Goal: Transaction & Acquisition: Purchase product/service

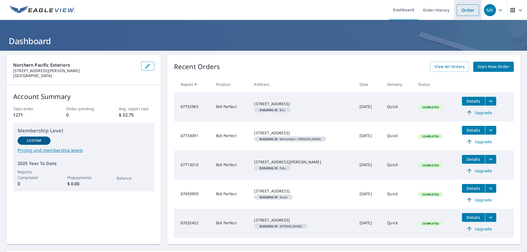
click at [462, 9] on link "Order" at bounding box center [468, 10] width 22 height 12
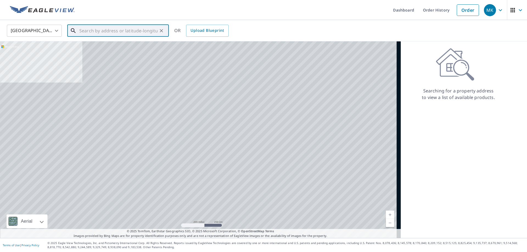
click at [155, 34] on input "text" at bounding box center [118, 30] width 78 height 15
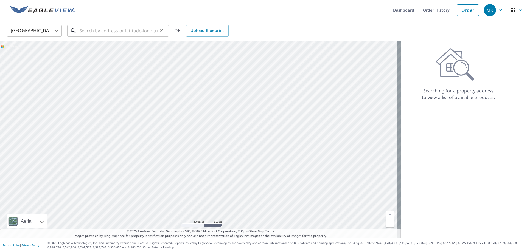
drag, startPoint x: 112, startPoint y: 34, endPoint x: 117, endPoint y: 35, distance: 6.0
click at [112, 34] on input "text" at bounding box center [118, 30] width 78 height 15
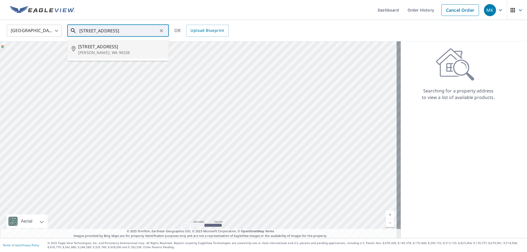
click at [127, 55] on p "[PERSON_NAME], WA 98338" at bounding box center [121, 52] width 86 height 5
type input "[STREET_ADDRESS][PERSON_NAME]"
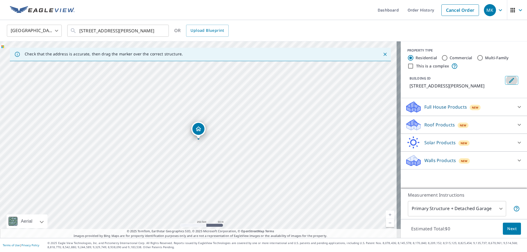
click at [509, 79] on icon "Edit building 1" at bounding box center [512, 80] width 7 height 7
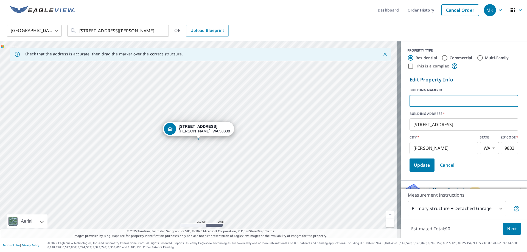
click at [447, 102] on input "text" at bounding box center [464, 100] width 109 height 15
type input "i"
type input "Kitz"
click at [415, 163] on span "Update" at bounding box center [422, 166] width 16 height 8
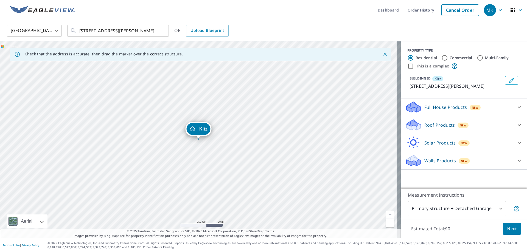
click at [435, 124] on p "Roof Products" at bounding box center [440, 125] width 30 height 7
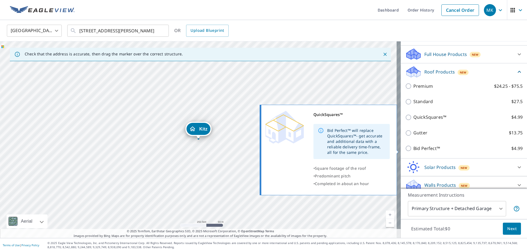
scroll to position [59, 0]
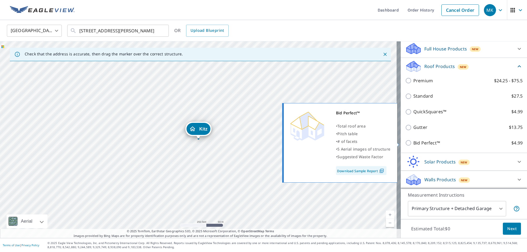
click at [424, 142] on p "Bid Perfect™" at bounding box center [427, 143] width 27 height 7
click at [414, 142] on input "Bid Perfect™ $4.99" at bounding box center [409, 143] width 8 height 7
checkbox input "true"
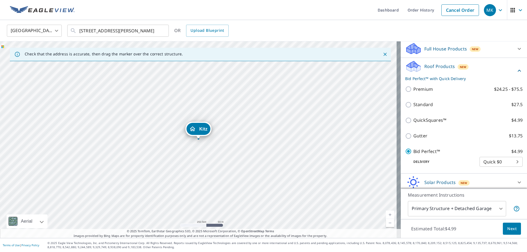
click at [514, 230] on button "Next" at bounding box center [512, 229] width 18 height 12
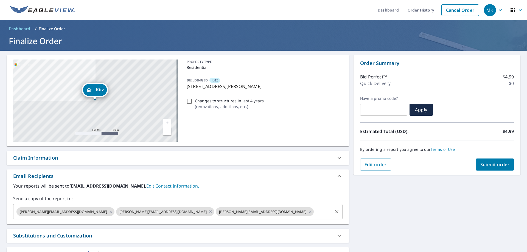
click at [209, 213] on icon at bounding box center [211, 212] width 4 height 6
checkbox input "true"
drag, startPoint x: 71, startPoint y: 187, endPoint x: 105, endPoint y: 184, distance: 33.5
click at [105, 184] on b "[EMAIL_ADDRESS][DOMAIN_NAME]." at bounding box center [108, 186] width 77 height 6
drag, startPoint x: 71, startPoint y: 187, endPoint x: 123, endPoint y: 188, distance: 52.5
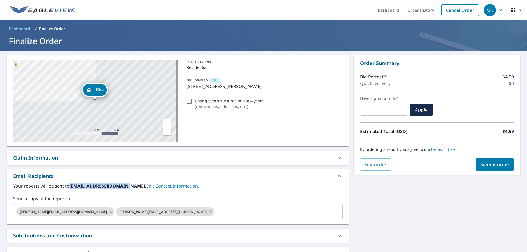
click at [123, 188] on b "[EMAIL_ADDRESS][DOMAIN_NAME]." at bounding box center [108, 186] width 77 height 6
copy b "[EMAIL_ADDRESS][DOMAIN_NAME]"
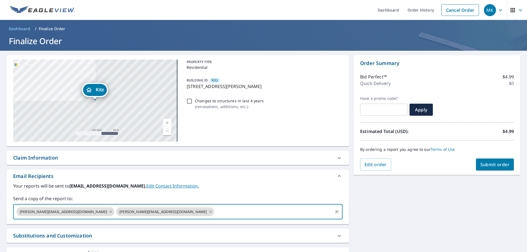
click at [215, 210] on input "text" at bounding box center [273, 212] width 117 height 10
paste input "[EMAIL_ADDRESS][DOMAIN_NAME]"
type input "[EMAIL_ADDRESS][DOMAIN_NAME]"
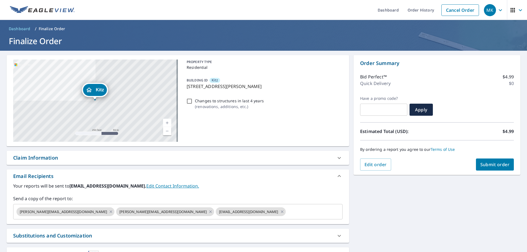
click at [256, 187] on label "Your reports will be sent to [EMAIL_ADDRESS][DOMAIN_NAME]. Edit Contact Informa…" at bounding box center [178, 186] width 330 height 7
click at [483, 168] on button "Submit order" at bounding box center [495, 165] width 38 height 12
checkbox input "true"
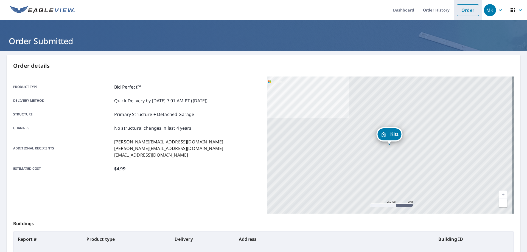
click at [464, 12] on link "Order" at bounding box center [468, 10] width 22 height 12
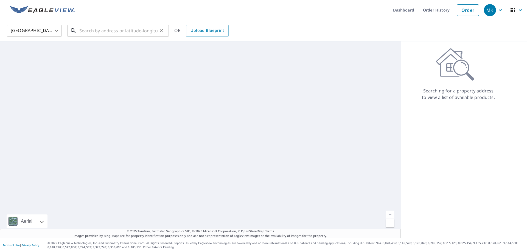
click at [117, 31] on input "text" at bounding box center [118, 30] width 78 height 15
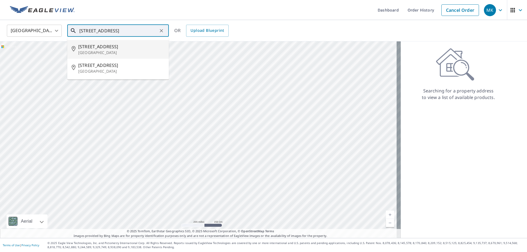
click at [130, 48] on span "[STREET_ADDRESS]" at bounding box center [121, 46] width 86 height 7
type input "[STREET_ADDRESS]"
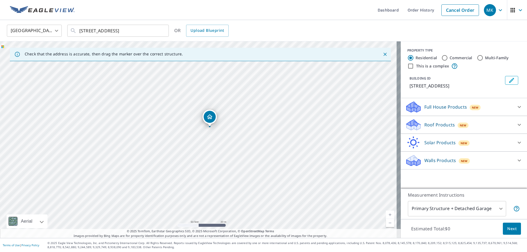
click at [509, 83] on icon "Edit building 1" at bounding box center [512, 80] width 7 height 7
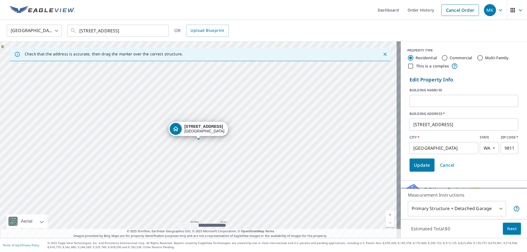
click at [439, 99] on input "text" at bounding box center [464, 100] width 109 height 15
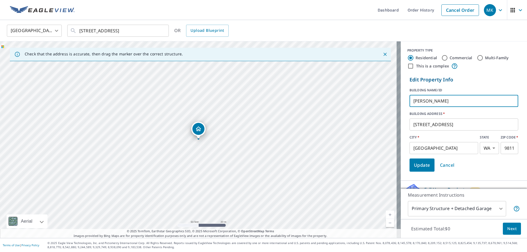
type input "[PERSON_NAME]"
click at [418, 167] on span "Update" at bounding box center [422, 166] width 16 height 8
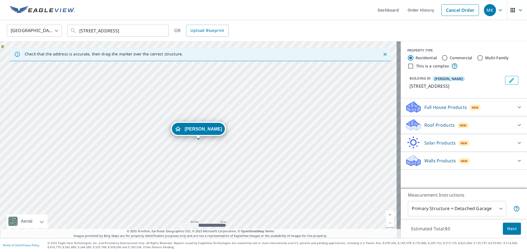
click at [436, 124] on p "Roof Products" at bounding box center [440, 125] width 30 height 7
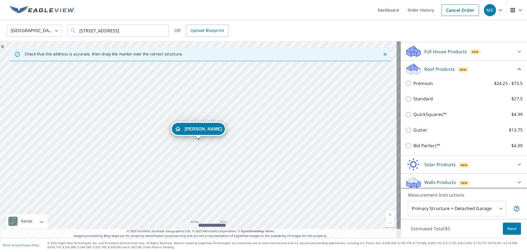
scroll to position [59, 0]
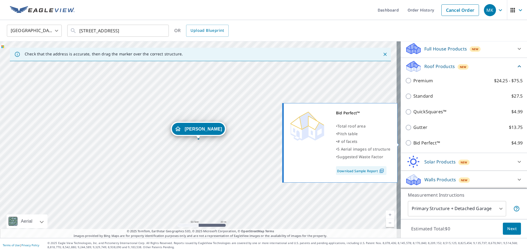
click at [405, 143] on input "Bid Perfect™ $4.99" at bounding box center [409, 143] width 8 height 7
checkbox input "true"
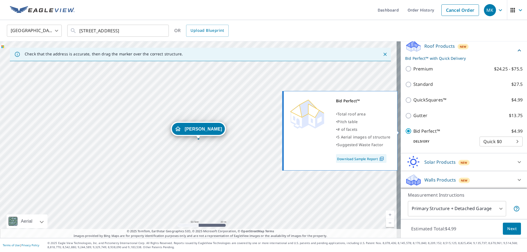
scroll to position [79, 0]
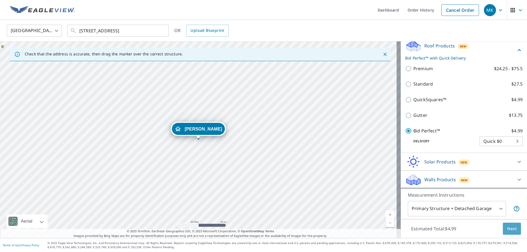
click at [512, 229] on span "Next" at bounding box center [512, 229] width 9 height 7
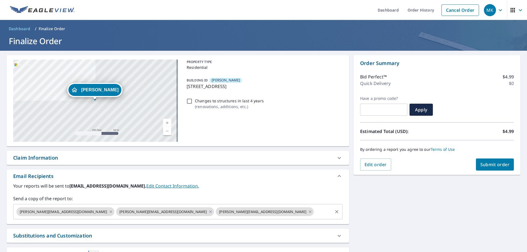
click at [308, 211] on icon at bounding box center [310, 212] width 4 height 6
checkbox input "true"
drag, startPoint x: 71, startPoint y: 187, endPoint x: 122, endPoint y: 187, distance: 51.4
click at [122, 187] on b "[EMAIL_ADDRESS][DOMAIN_NAME]." at bounding box center [108, 186] width 77 height 6
copy b "[EMAIL_ADDRESS][DOMAIN_NAME]"
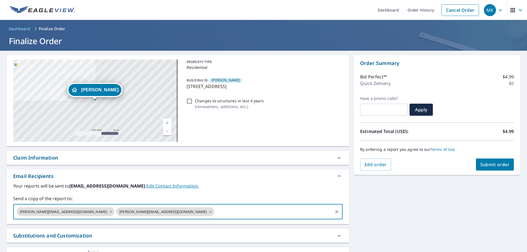
click at [215, 213] on input "text" at bounding box center [273, 212] width 117 height 10
paste input "[EMAIL_ADDRESS][DOMAIN_NAME]"
type input "[EMAIL_ADDRESS][DOMAIN_NAME]"
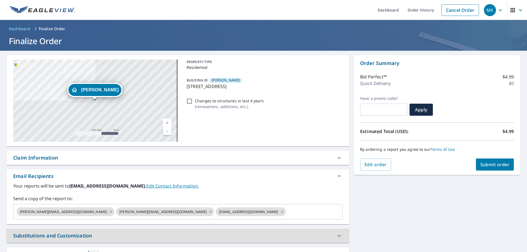
click at [270, 184] on label "Your reports will be sent to [EMAIL_ADDRESS][DOMAIN_NAME]. Edit Contact Informa…" at bounding box center [178, 186] width 330 height 7
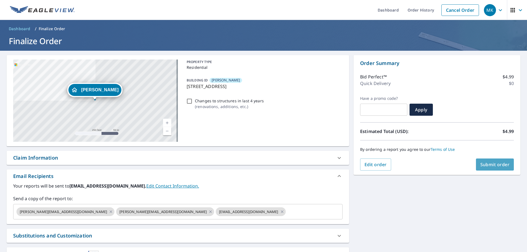
drag, startPoint x: 480, startPoint y: 168, endPoint x: 484, endPoint y: 168, distance: 4.2
click at [484, 168] on button "Submit order" at bounding box center [495, 165] width 38 height 12
checkbox input "true"
